Goal: Transaction & Acquisition: Purchase product/service

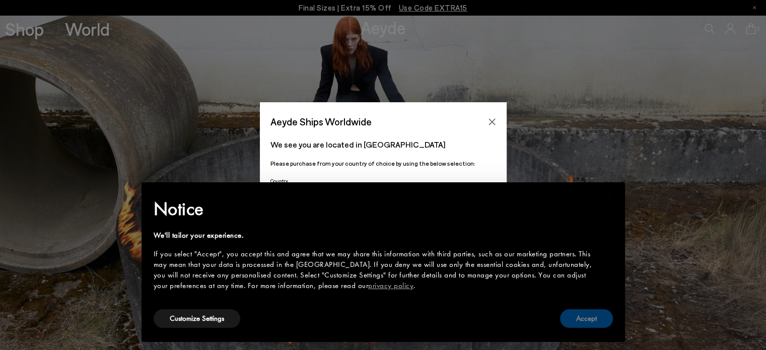
click at [586, 317] on button "Accept" at bounding box center [586, 318] width 53 height 19
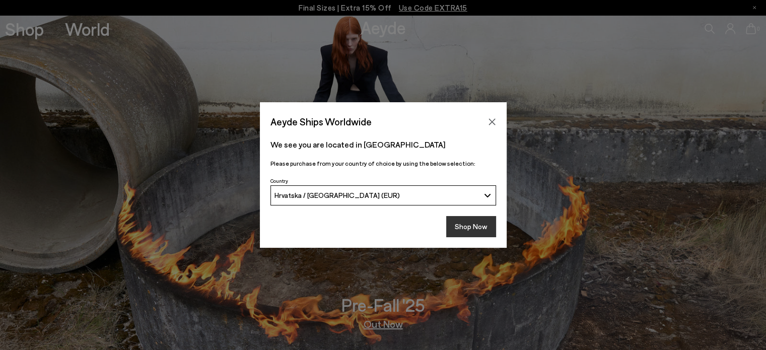
click at [477, 225] on button "Shop Now" at bounding box center [471, 226] width 50 height 21
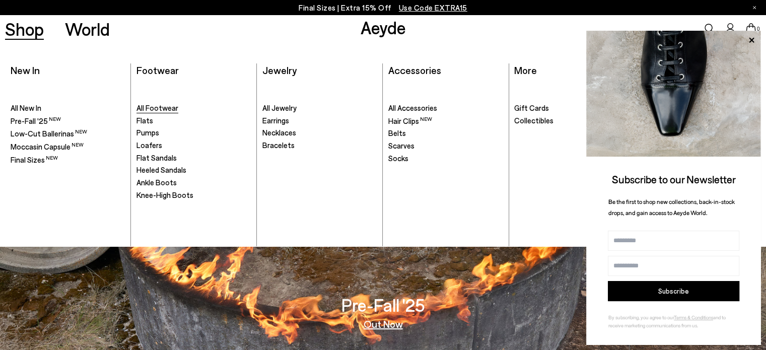
click at [142, 108] on span "All Footwear" at bounding box center [157, 107] width 42 height 9
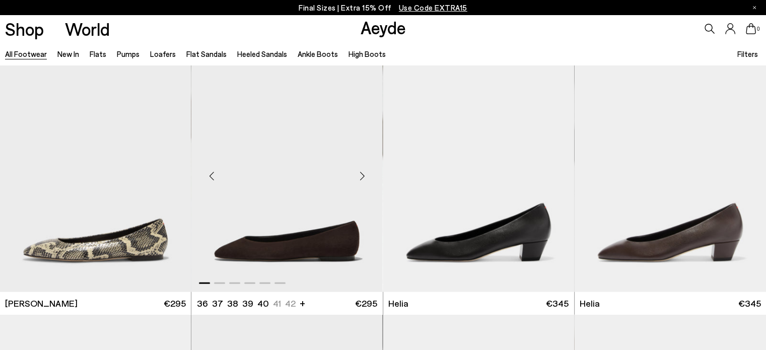
scroll to position [2316, 0]
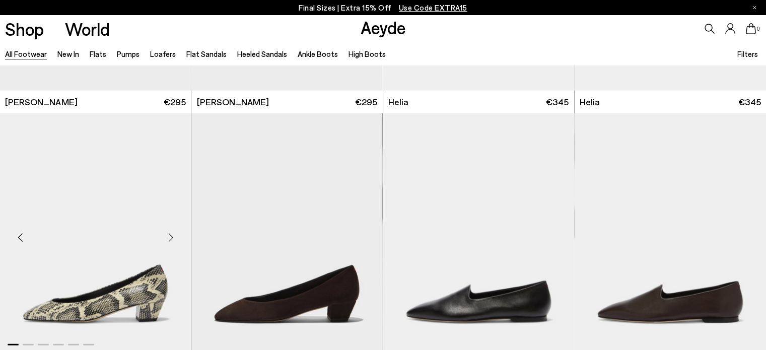
click at [172, 235] on div "Next slide" at bounding box center [171, 238] width 30 height 30
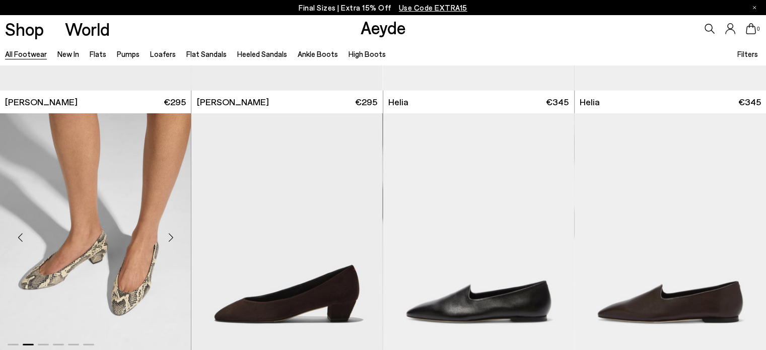
click at [172, 235] on div "Next slide" at bounding box center [171, 238] width 30 height 30
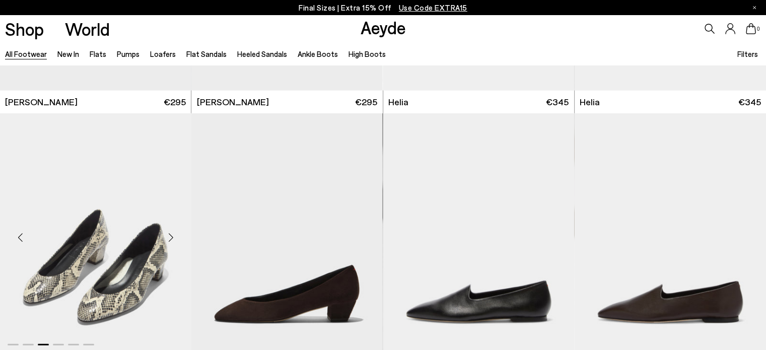
click at [172, 235] on div "Next slide" at bounding box center [171, 238] width 30 height 30
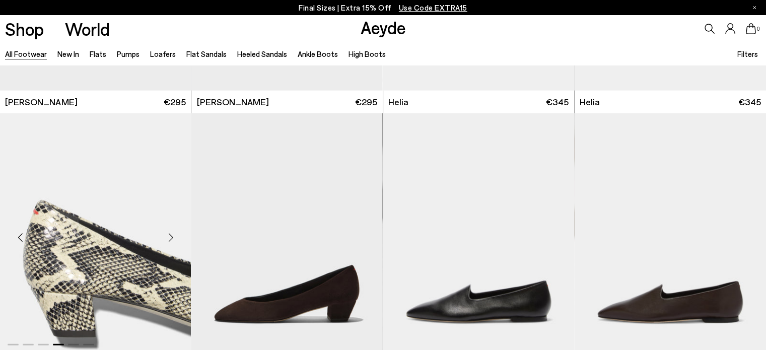
click at [172, 235] on div "Next slide" at bounding box center [171, 238] width 30 height 30
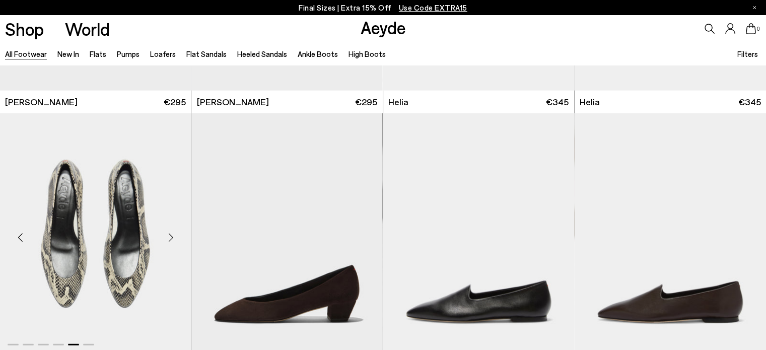
click at [172, 235] on div "Next slide" at bounding box center [171, 238] width 30 height 30
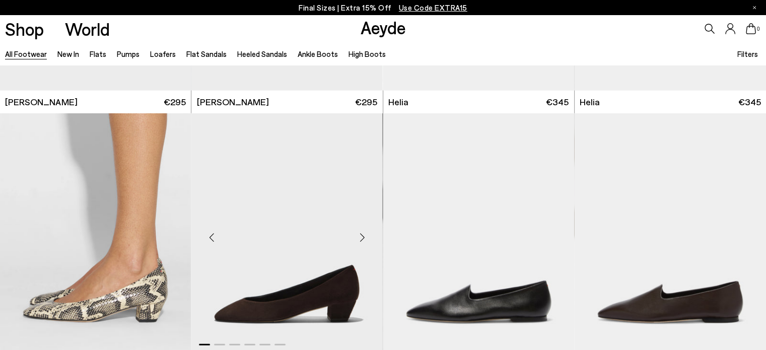
click at [209, 235] on div "Previous slide" at bounding box center [211, 238] width 30 height 30
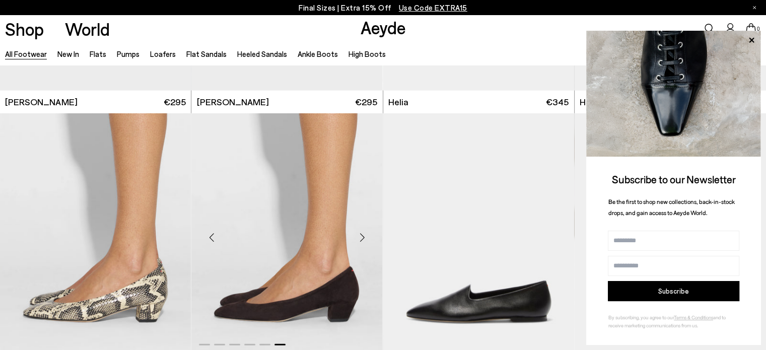
click at [209, 235] on div "Previous slide" at bounding box center [211, 238] width 30 height 30
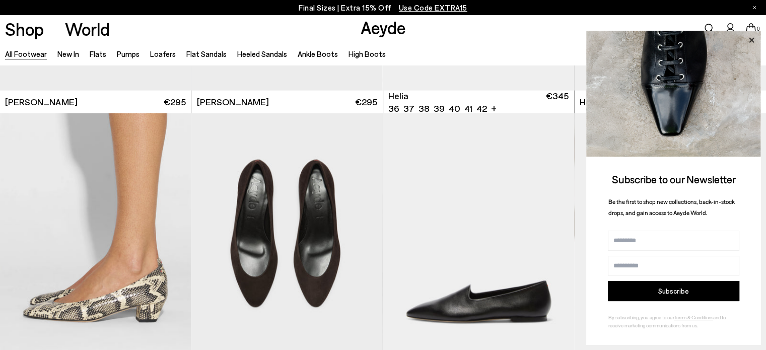
click at [754, 38] on icon at bounding box center [751, 40] width 13 height 13
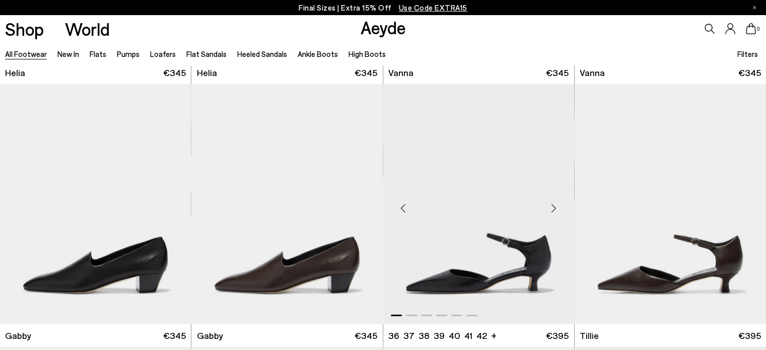
scroll to position [2668, 0]
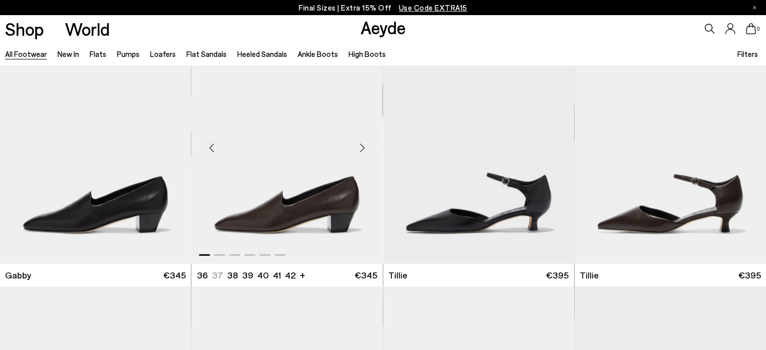
click at [214, 149] on div "Previous slide" at bounding box center [211, 148] width 30 height 30
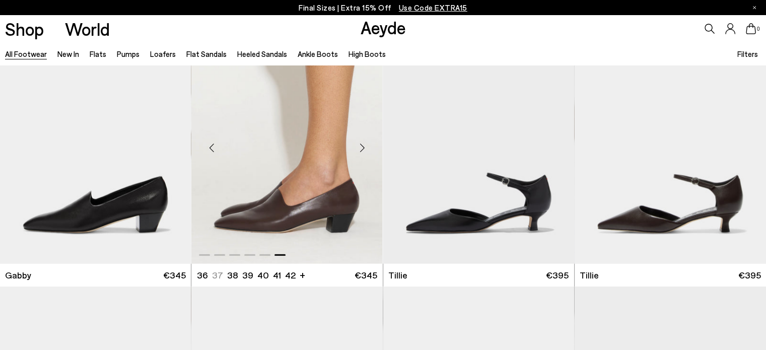
click at [214, 149] on div "Previous slide" at bounding box center [211, 148] width 30 height 30
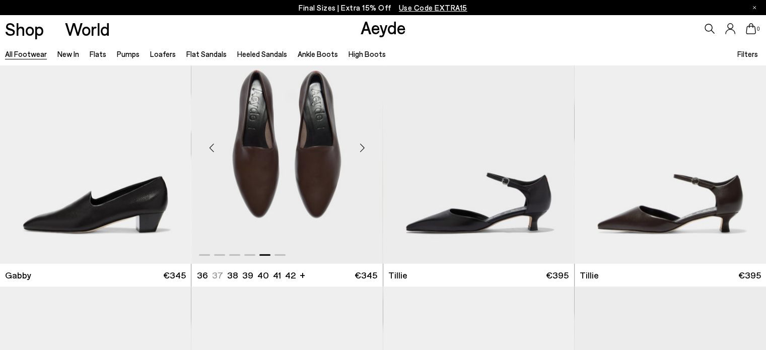
click at [214, 149] on div "Previous slide" at bounding box center [211, 148] width 30 height 30
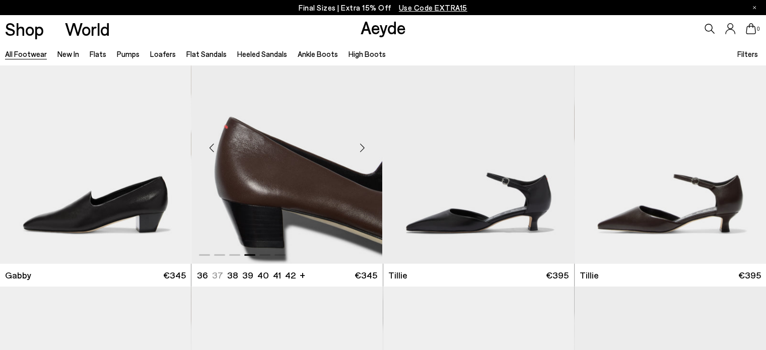
click at [214, 149] on div "Previous slide" at bounding box center [211, 148] width 30 height 30
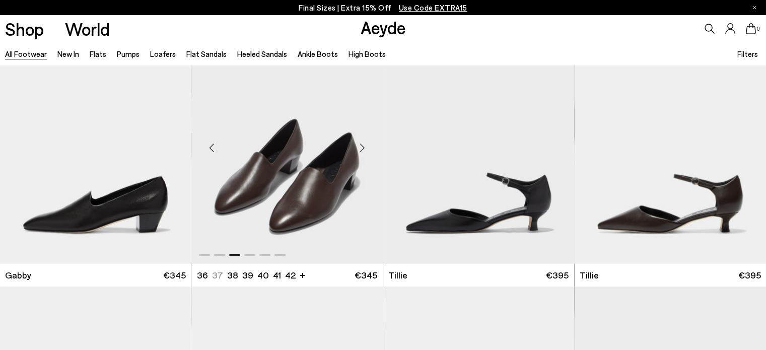
click at [214, 149] on div "Previous slide" at bounding box center [211, 148] width 30 height 30
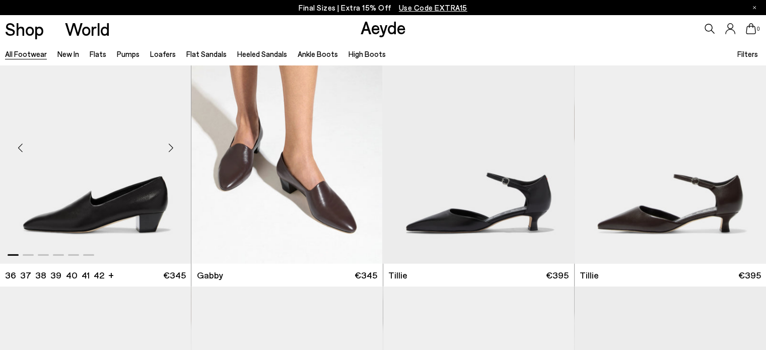
click at [174, 146] on div "Next slide" at bounding box center [171, 148] width 30 height 30
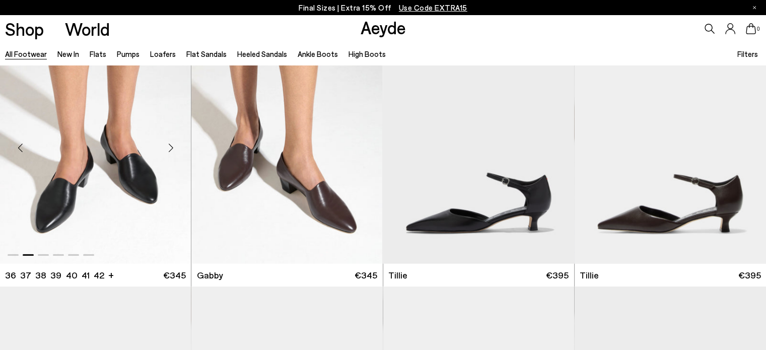
click at [174, 146] on div "Next slide" at bounding box center [171, 148] width 30 height 30
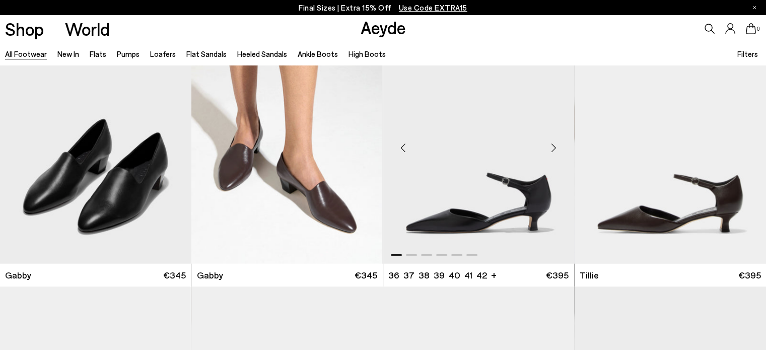
click at [551, 144] on div "Next slide" at bounding box center [554, 148] width 30 height 30
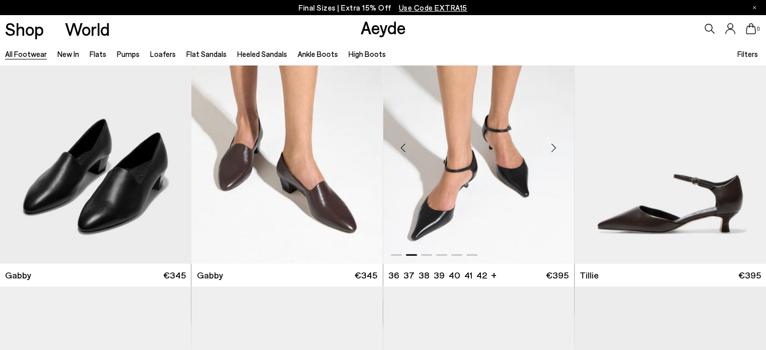
click at [551, 144] on div "Next slide" at bounding box center [554, 148] width 30 height 30
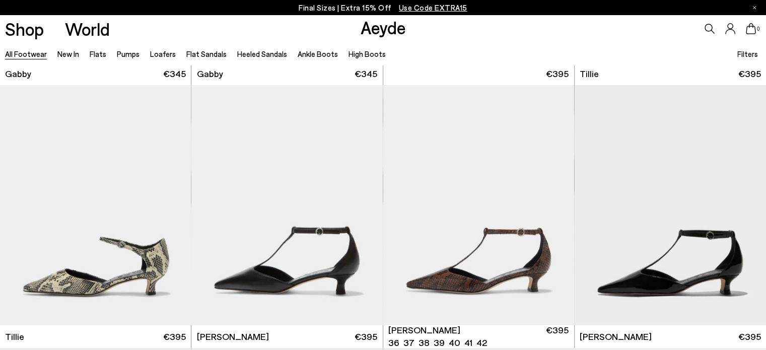
scroll to position [2920, 0]
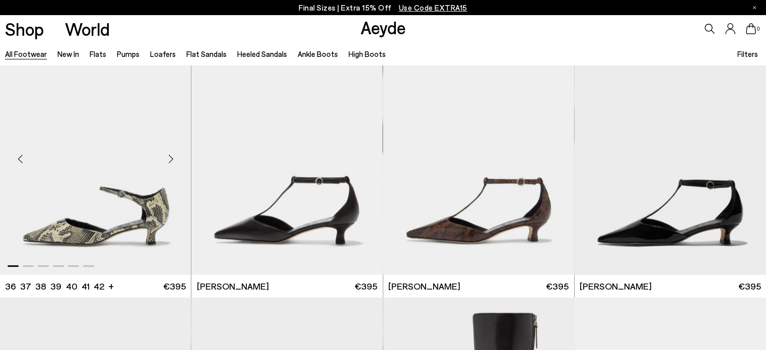
click at [170, 157] on div "Next slide" at bounding box center [171, 158] width 30 height 30
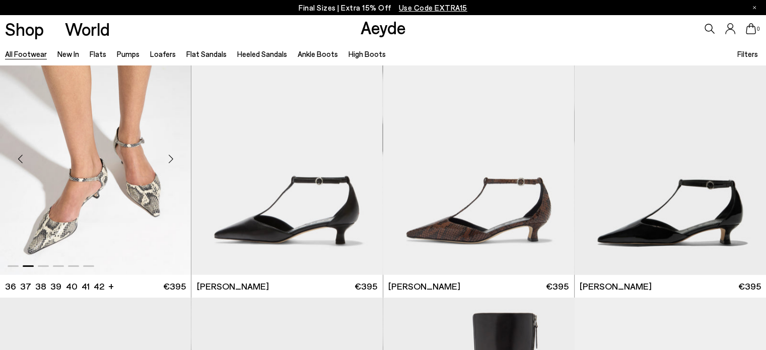
click at [170, 157] on div "Next slide" at bounding box center [171, 158] width 30 height 30
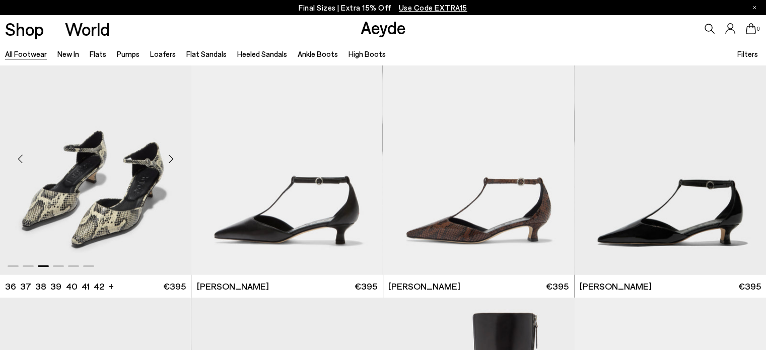
click at [170, 157] on div "Next slide" at bounding box center [171, 158] width 30 height 30
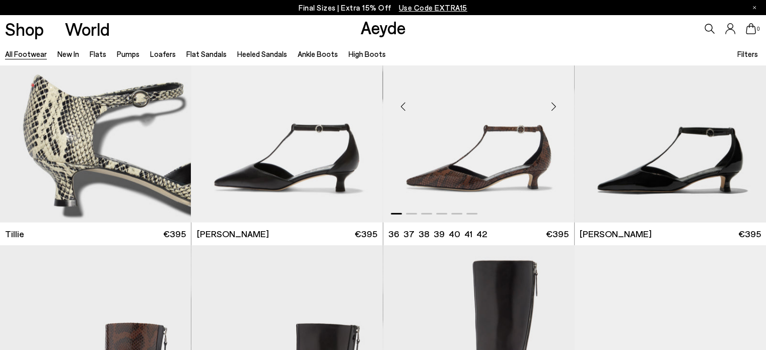
scroll to position [3121, 0]
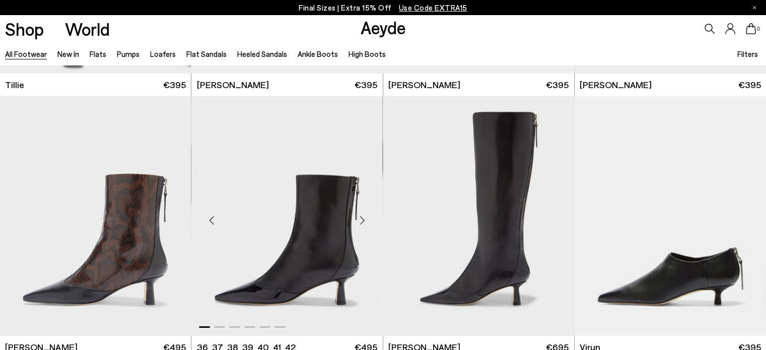
click at [364, 219] on div "Next slide" at bounding box center [362, 220] width 30 height 30
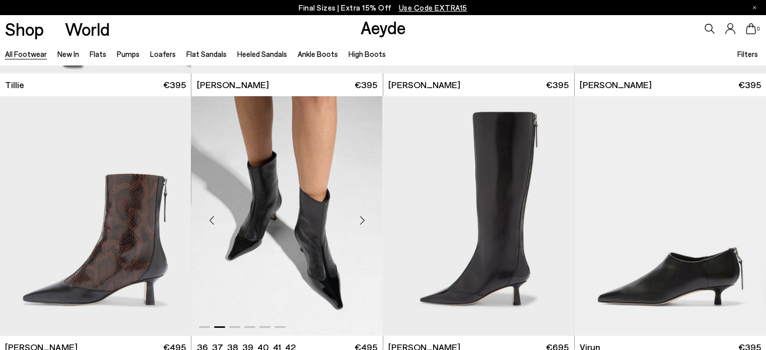
click at [364, 219] on div "Next slide" at bounding box center [362, 220] width 30 height 30
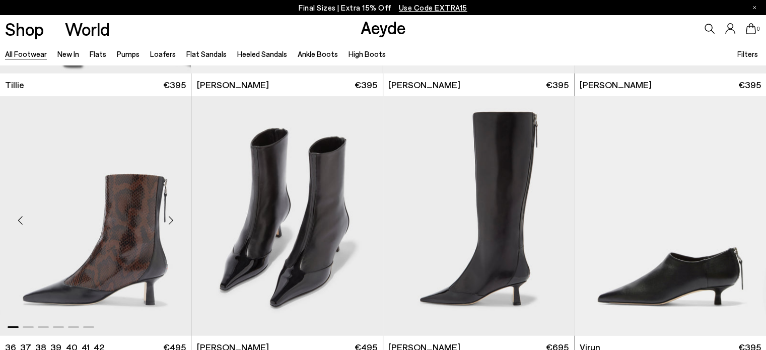
click at [169, 215] on div "Next slide" at bounding box center [171, 220] width 30 height 30
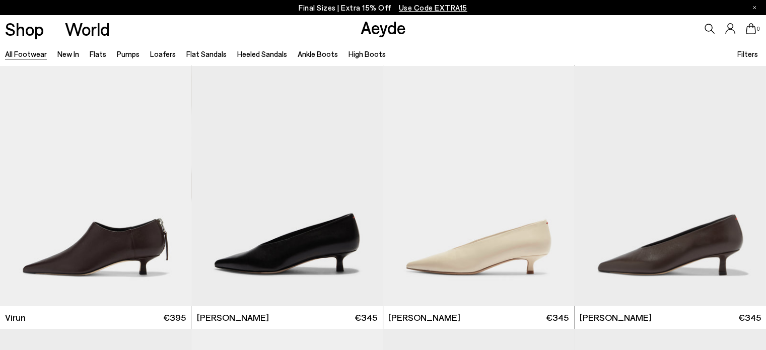
scroll to position [3474, 0]
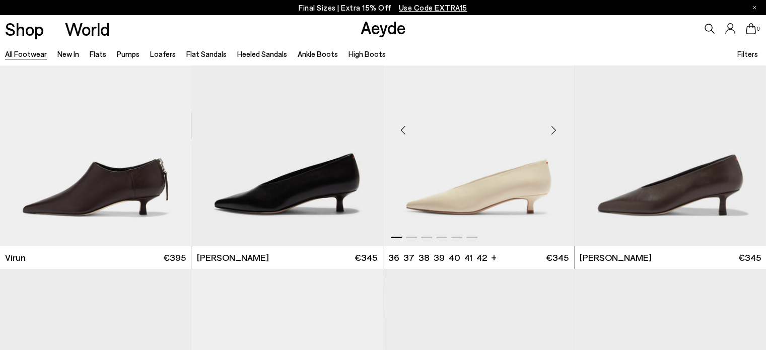
click at [554, 130] on div "Next slide" at bounding box center [554, 130] width 30 height 30
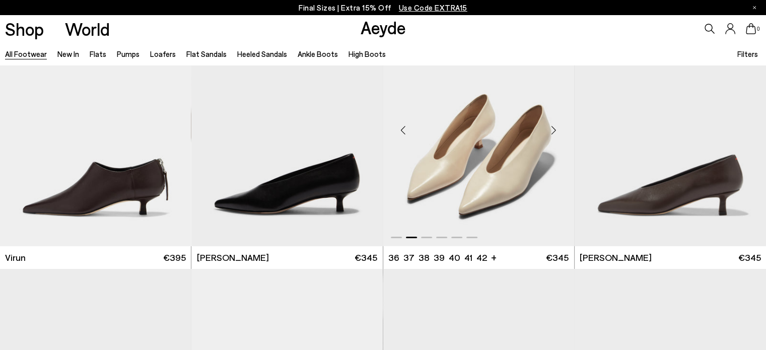
click at [554, 130] on div "Next slide" at bounding box center [554, 130] width 30 height 30
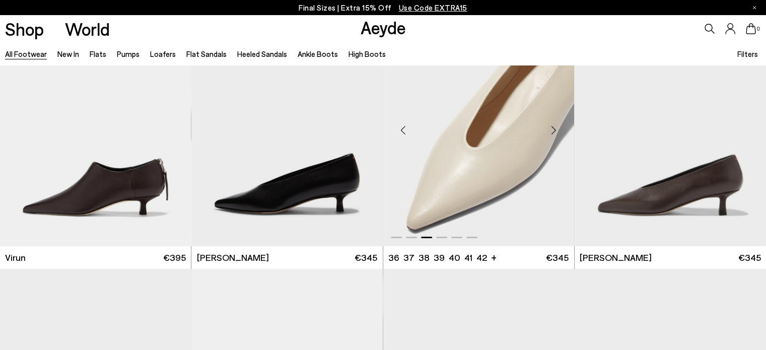
click at [554, 128] on div "Next slide" at bounding box center [554, 130] width 30 height 30
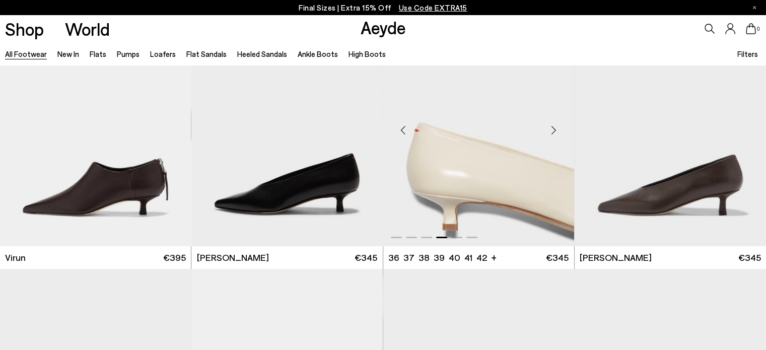
click at [554, 128] on div "Next slide" at bounding box center [554, 130] width 30 height 30
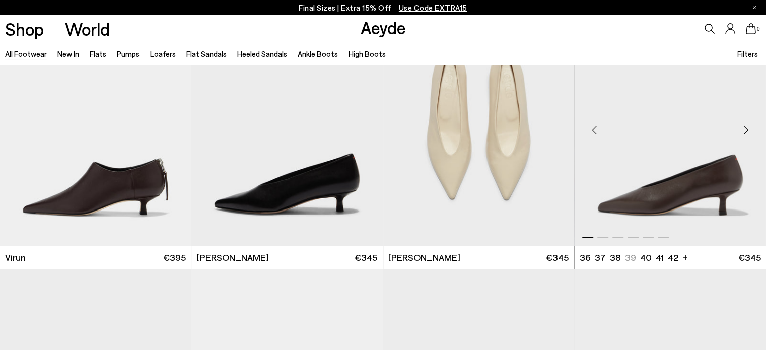
click at [596, 129] on div "Previous slide" at bounding box center [594, 130] width 30 height 30
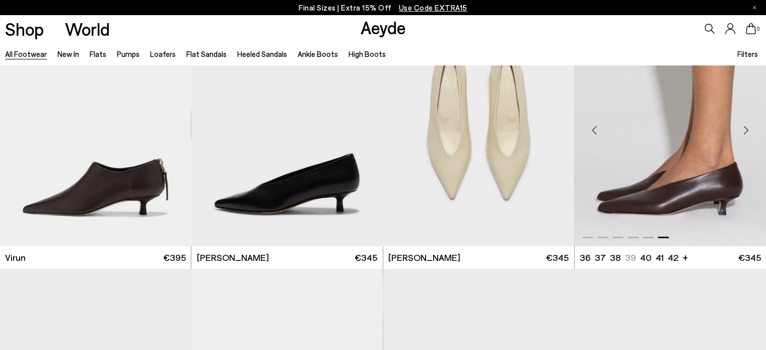
click at [596, 129] on div "Previous slide" at bounding box center [594, 130] width 30 height 30
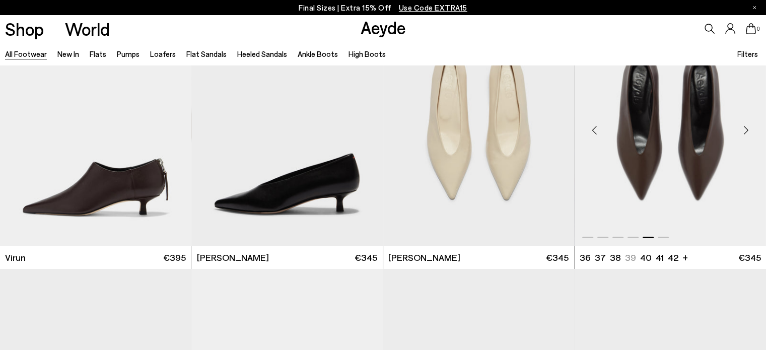
click at [596, 129] on div "Previous slide" at bounding box center [594, 130] width 30 height 30
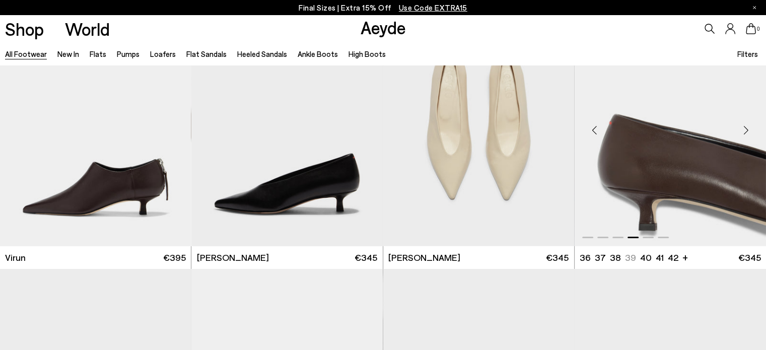
click at [596, 129] on div "Previous slide" at bounding box center [594, 130] width 30 height 30
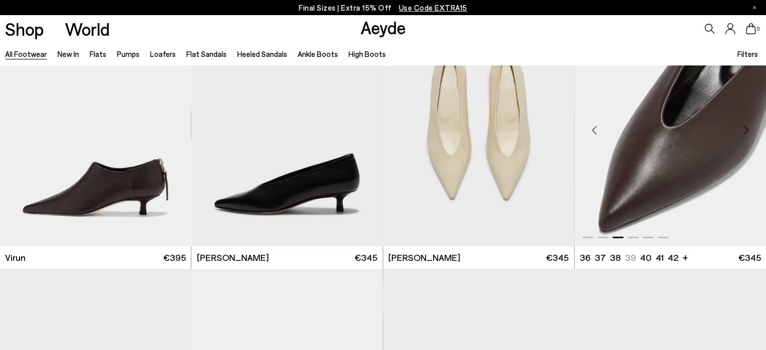
click at [596, 129] on div "Previous slide" at bounding box center [594, 130] width 30 height 30
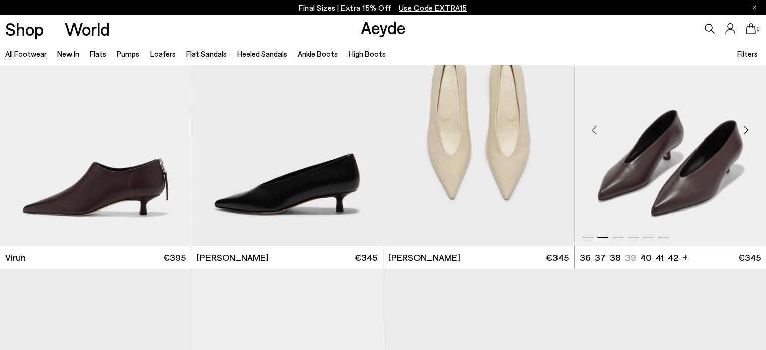
click at [596, 129] on div "Previous slide" at bounding box center [594, 130] width 30 height 30
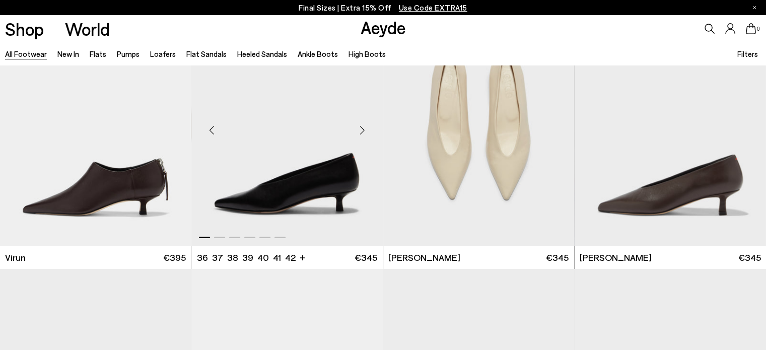
click at [362, 128] on div "Next slide" at bounding box center [362, 130] width 30 height 30
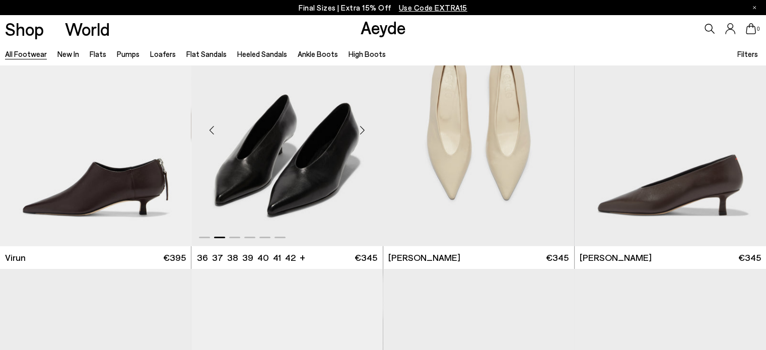
click at [362, 128] on div "Next slide" at bounding box center [362, 130] width 30 height 30
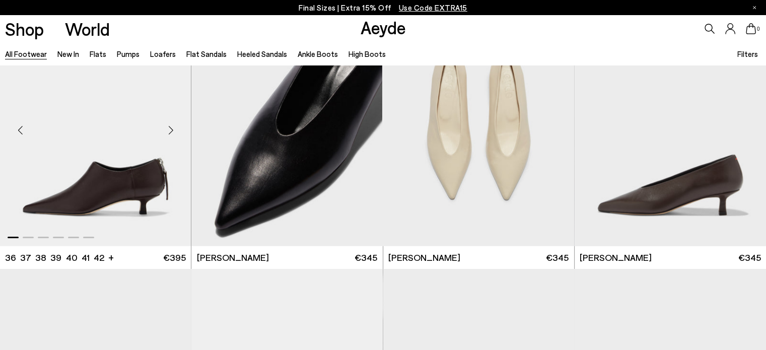
click at [173, 128] on div "Next slide" at bounding box center [171, 130] width 30 height 30
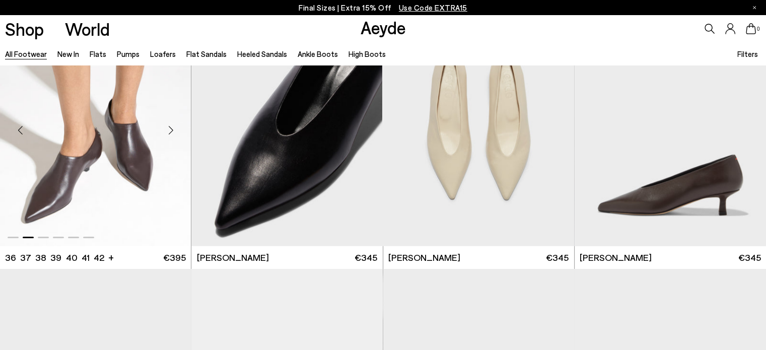
click at [173, 128] on div "Next slide" at bounding box center [171, 130] width 30 height 30
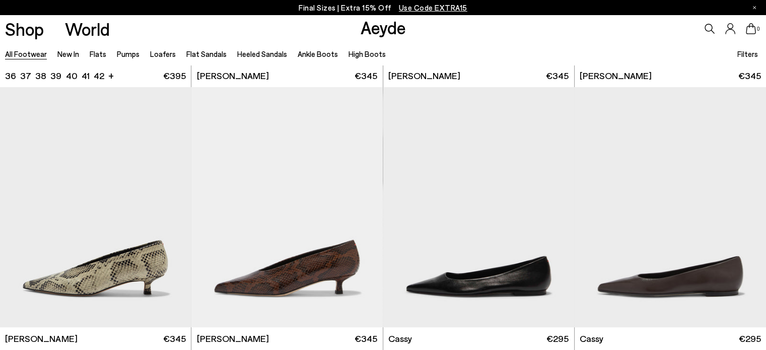
scroll to position [3675, 0]
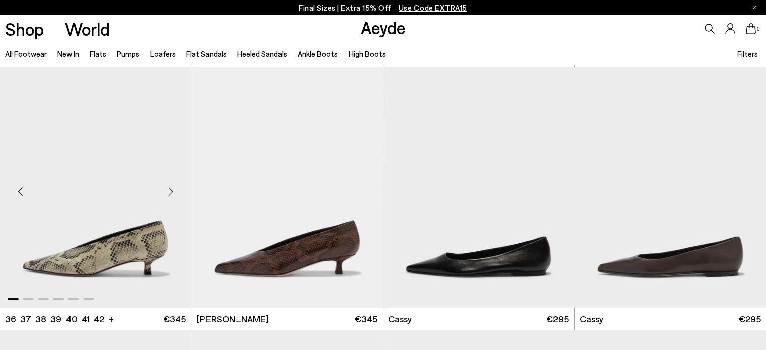
click at [170, 191] on div "Next slide" at bounding box center [171, 192] width 30 height 30
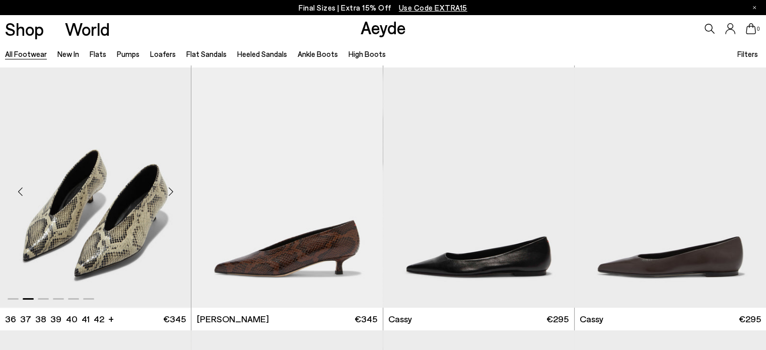
click at [170, 191] on div "Next slide" at bounding box center [171, 192] width 30 height 30
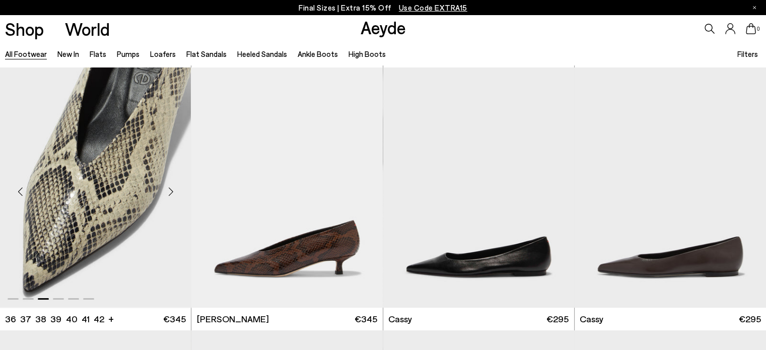
click at [170, 191] on div "Next slide" at bounding box center [171, 192] width 30 height 30
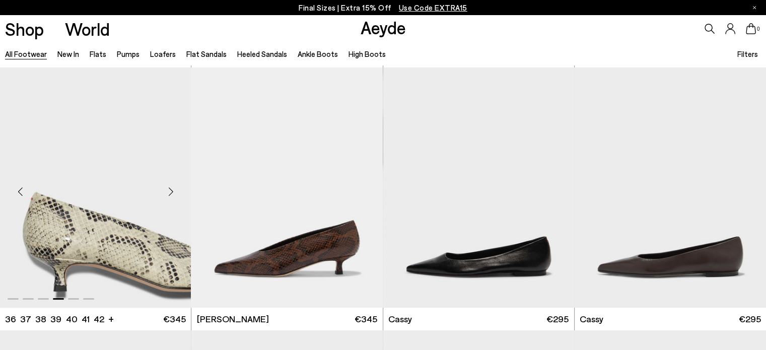
click at [170, 191] on div "Next slide" at bounding box center [171, 192] width 30 height 30
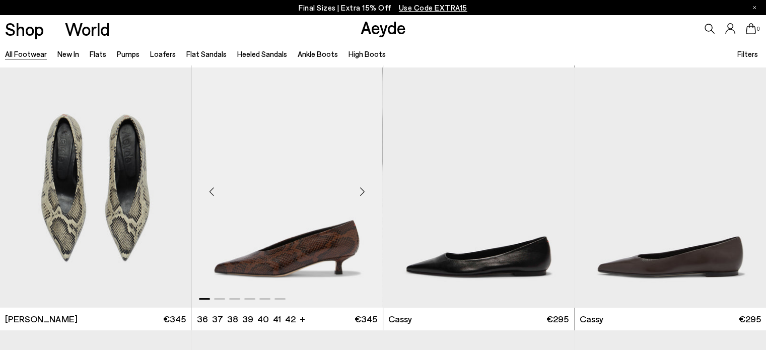
click at [362, 189] on div "Next slide" at bounding box center [362, 192] width 30 height 30
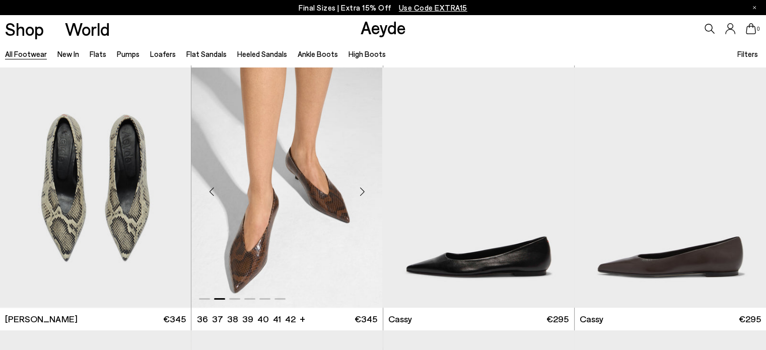
click at [362, 189] on div "Next slide" at bounding box center [362, 192] width 30 height 30
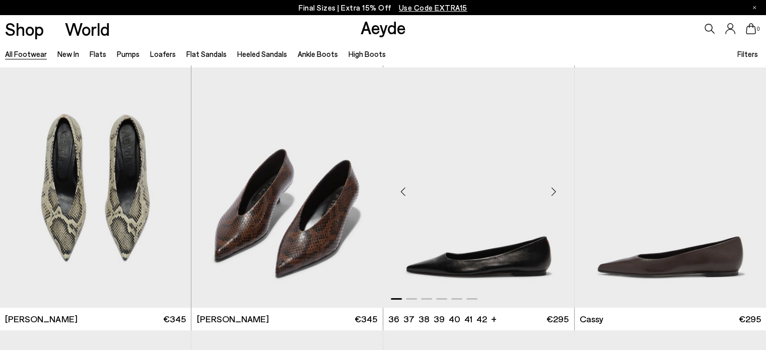
click at [403, 192] on div "Previous slide" at bounding box center [403, 192] width 30 height 30
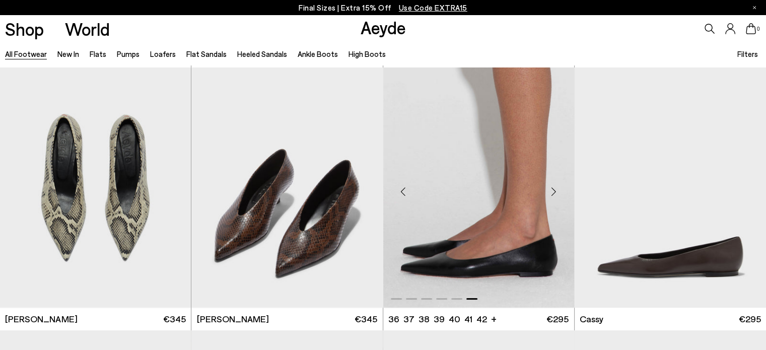
click at [403, 192] on div "Previous slide" at bounding box center [403, 192] width 30 height 30
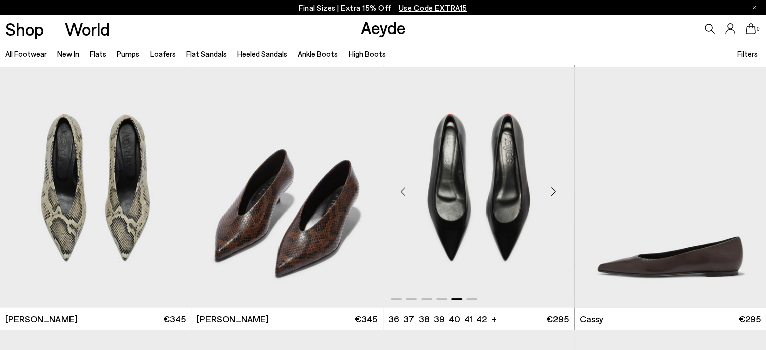
click at [403, 192] on div "Previous slide" at bounding box center [403, 192] width 30 height 30
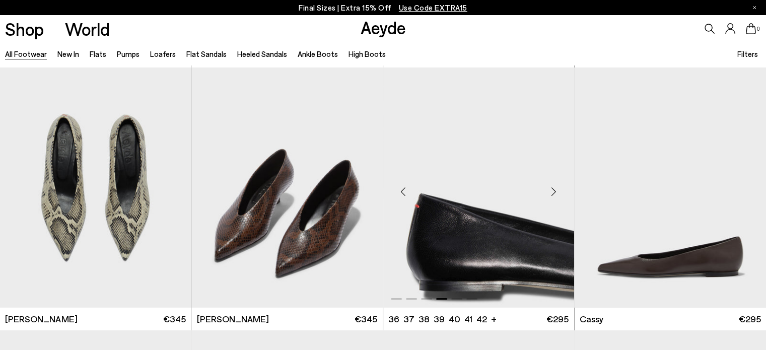
click at [402, 191] on div "Previous slide" at bounding box center [403, 192] width 30 height 30
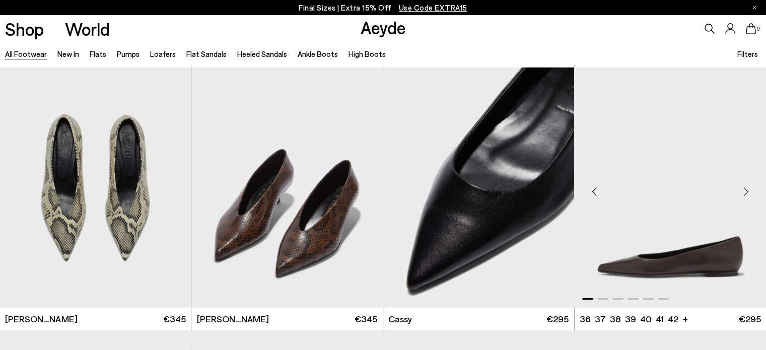
click at [593, 191] on div "Previous slide" at bounding box center [594, 192] width 30 height 30
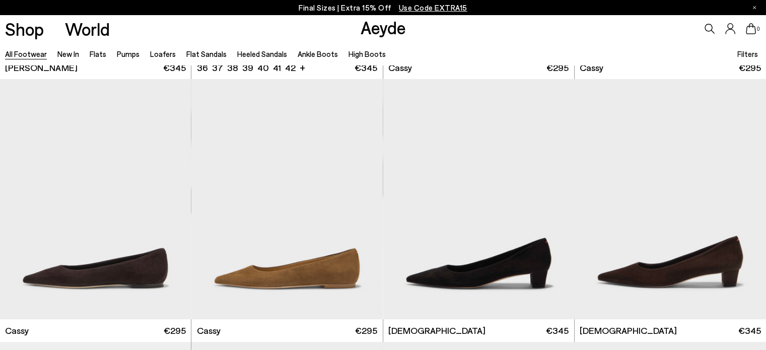
scroll to position [3927, 0]
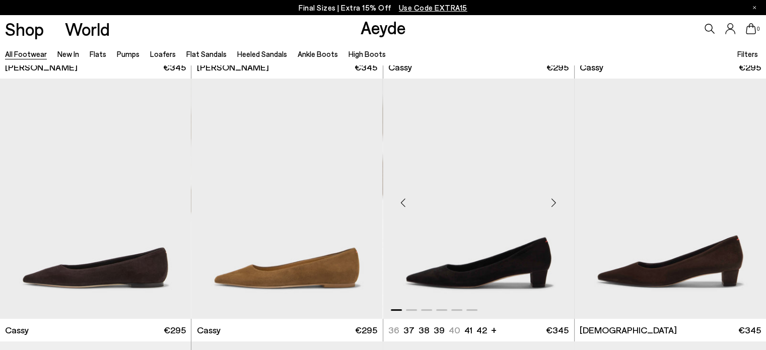
click at [402, 197] on div "Previous slide" at bounding box center [403, 202] width 30 height 30
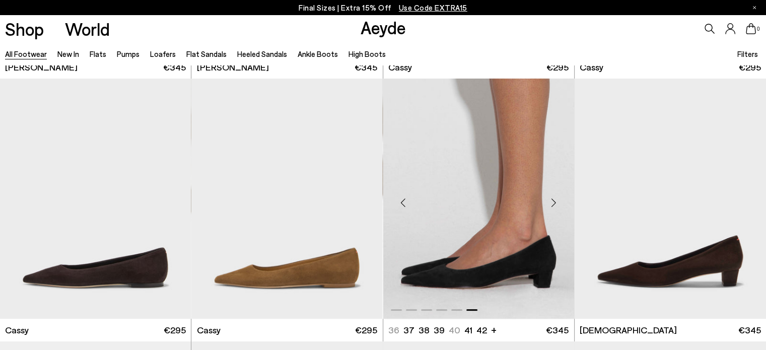
click at [402, 197] on div "Previous slide" at bounding box center [403, 202] width 30 height 30
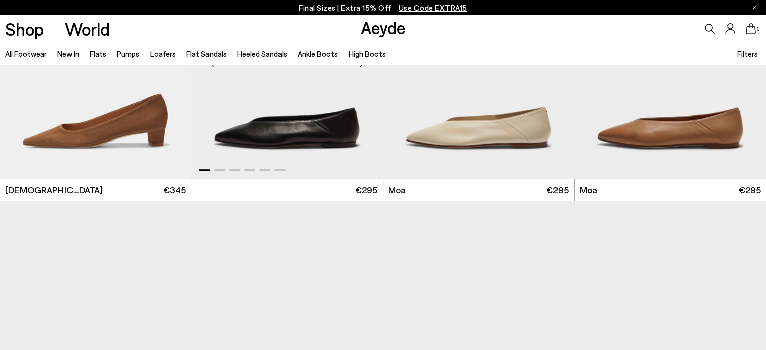
scroll to position [4581, 0]
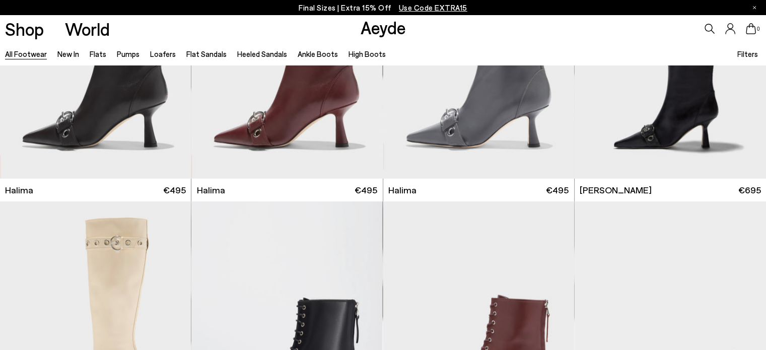
scroll to position [6595, 0]
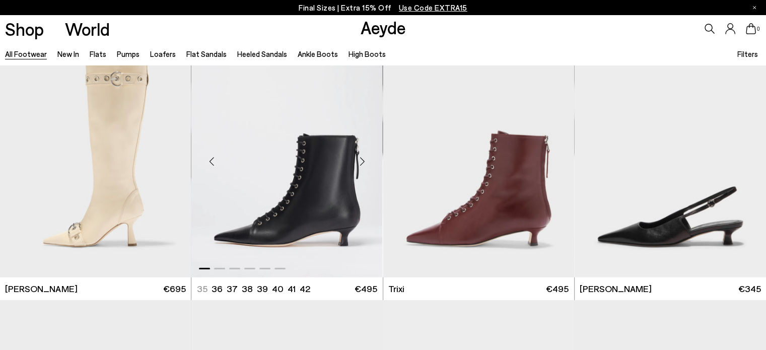
click at [362, 161] on div "Next slide" at bounding box center [362, 161] width 30 height 30
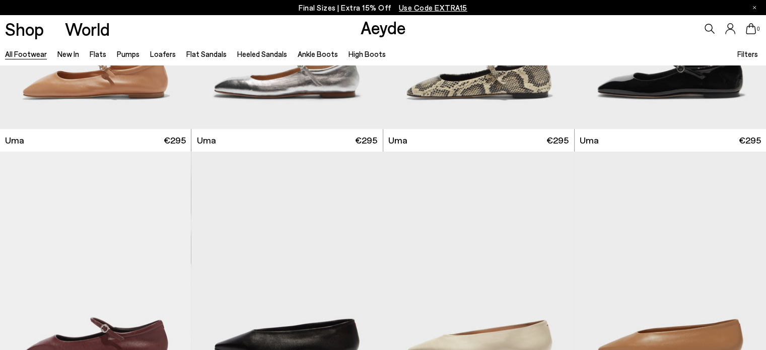
scroll to position [8206, 0]
